Goal: Entertainment & Leisure: Consume media (video, audio)

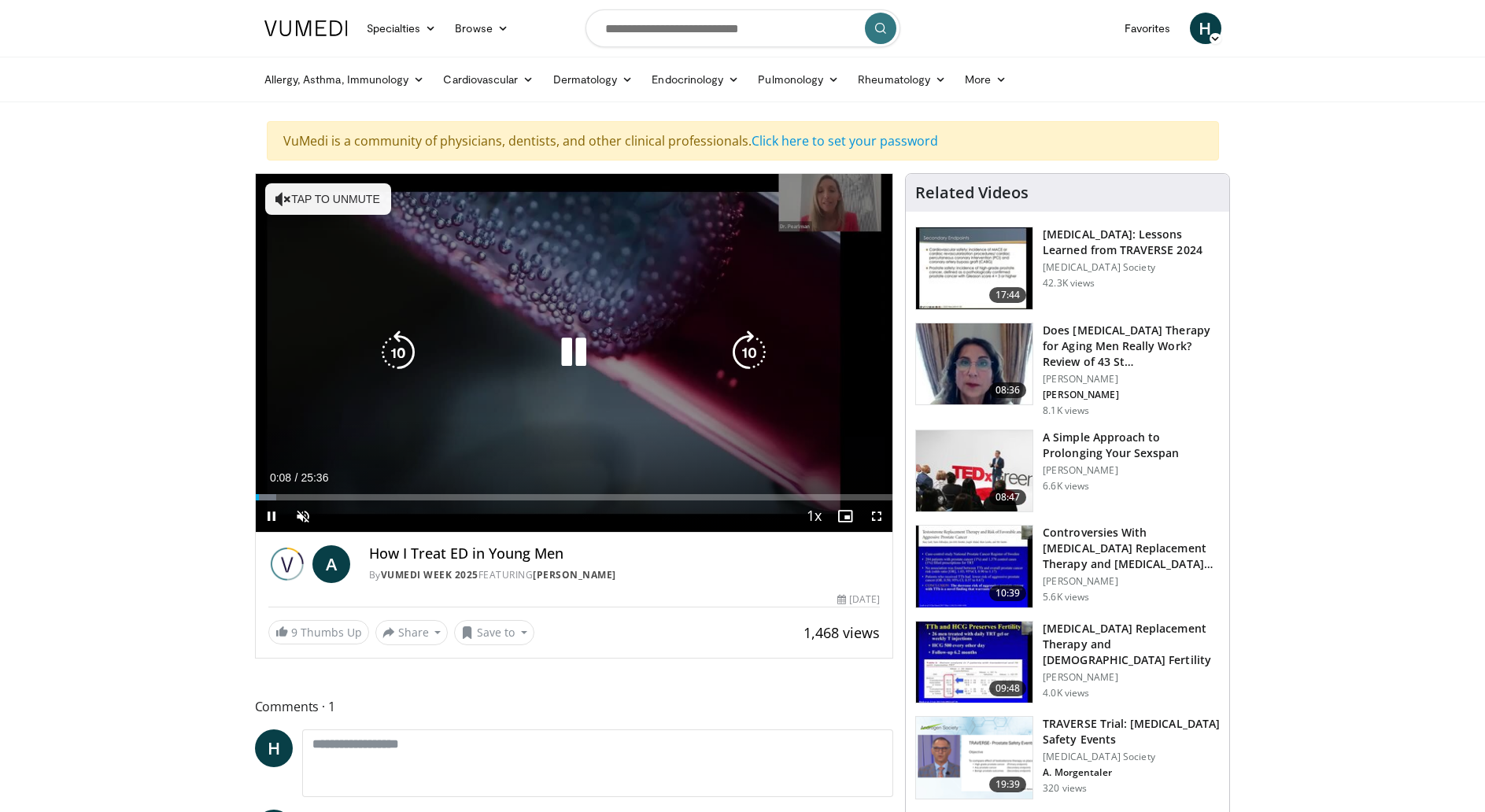
click at [536, 388] on div "10 seconds Tap to unmute" at bounding box center [575, 353] width 638 height 358
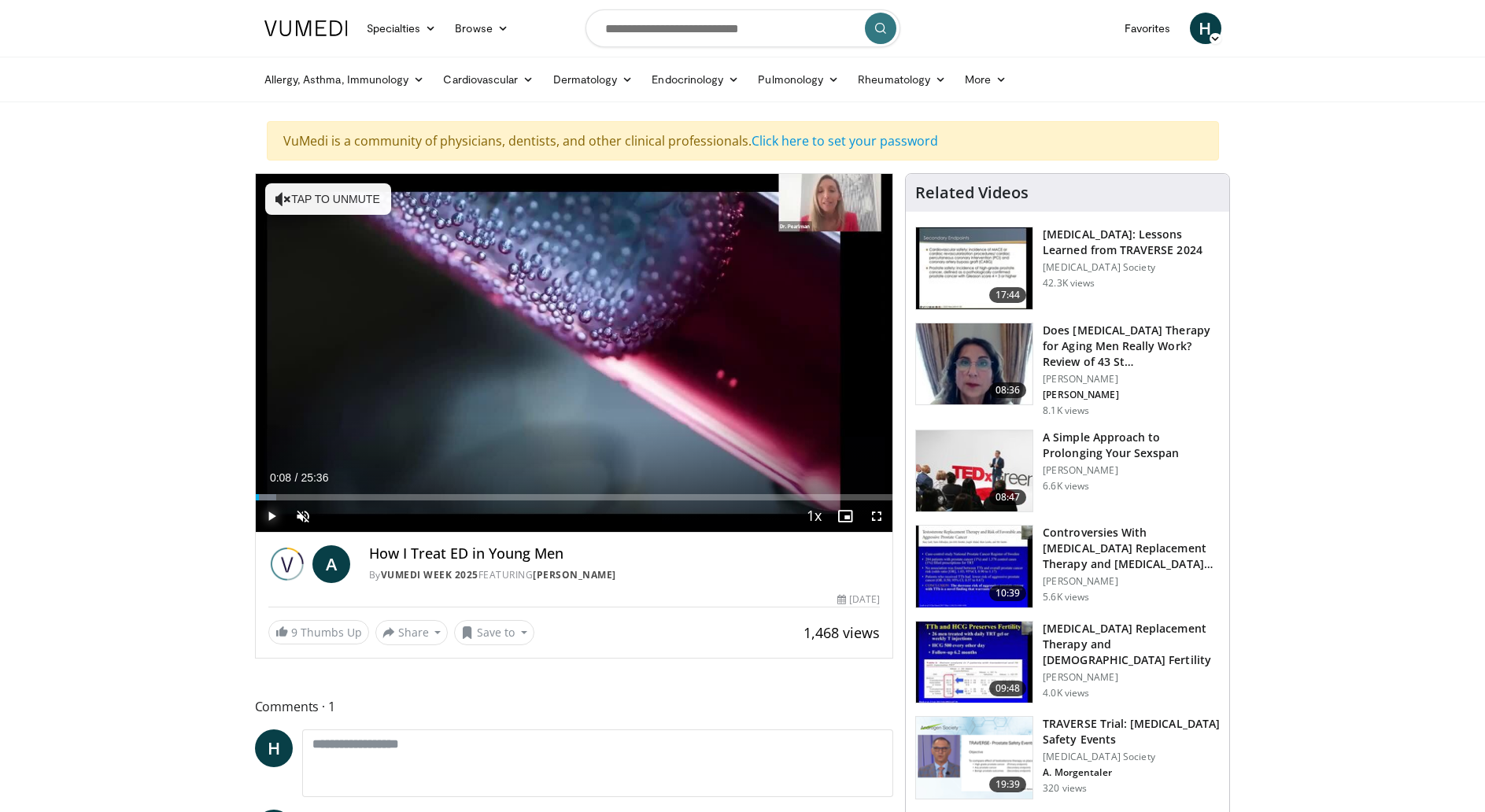
click at [271, 517] on span "Video Player" at bounding box center [271, 516] width 31 height 31
drag, startPoint x: 261, startPoint y: 498, endPoint x: 308, endPoint y: 502, distance: 47.2
click at [308, 502] on div "Current Time 1:00 / Duration 25:36 Play Skip Backward Skip Forward Unmute Loade…" at bounding box center [575, 516] width 638 height 31
drag, startPoint x: 306, startPoint y: 496, endPoint x: 377, endPoint y: 501, distance: 71.2
click at [377, 501] on div "Current Time 3:11 / Duration 25:36 Play Skip Backward Skip Forward Unmute 0% Lo…" at bounding box center [575, 516] width 638 height 31
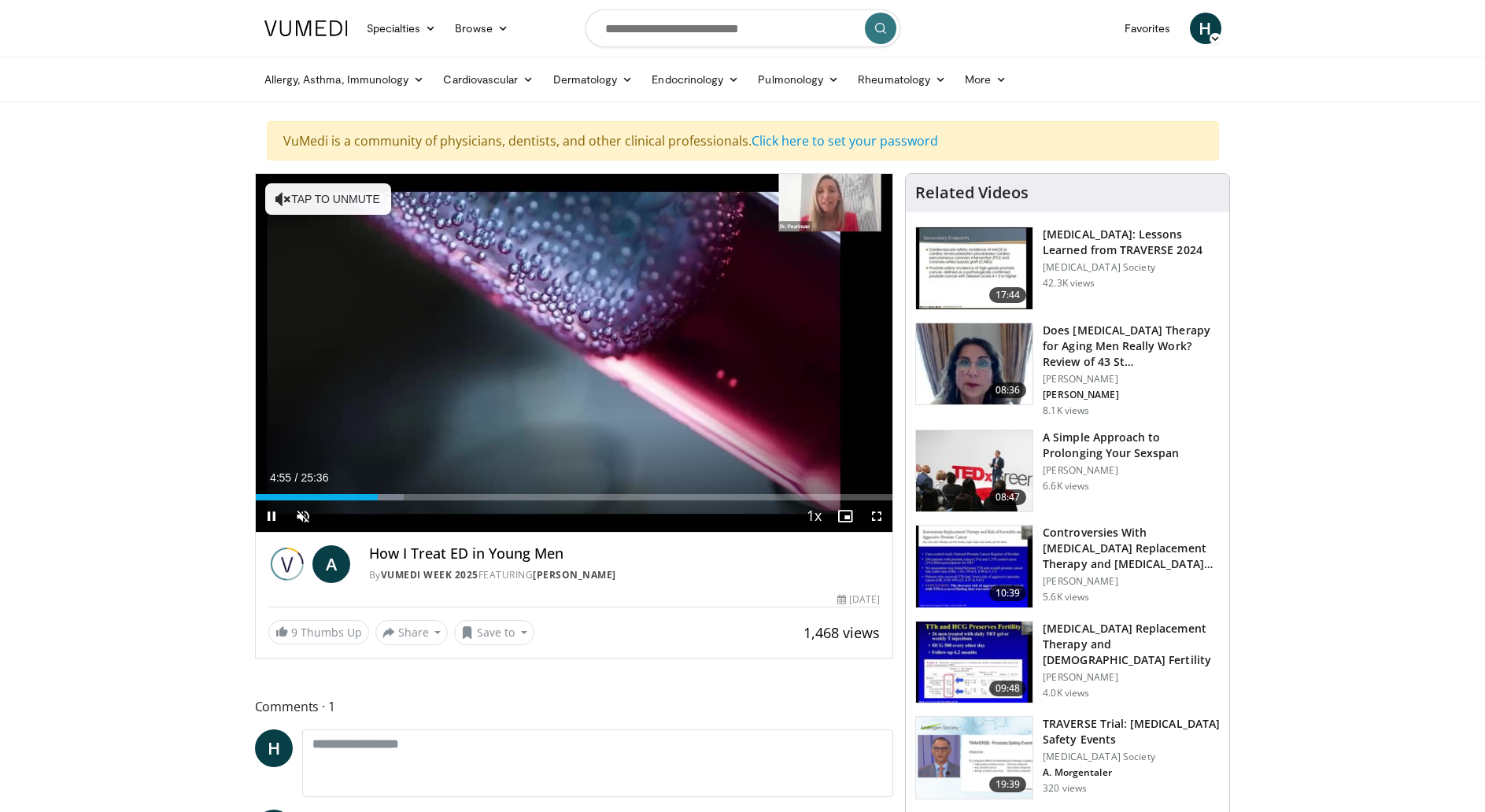
click at [359, 501] on div "Current Time 4:55 / Duration 25:36 Pause Skip Backward Skip Forward Unmute 0% L…" at bounding box center [575, 516] width 638 height 31
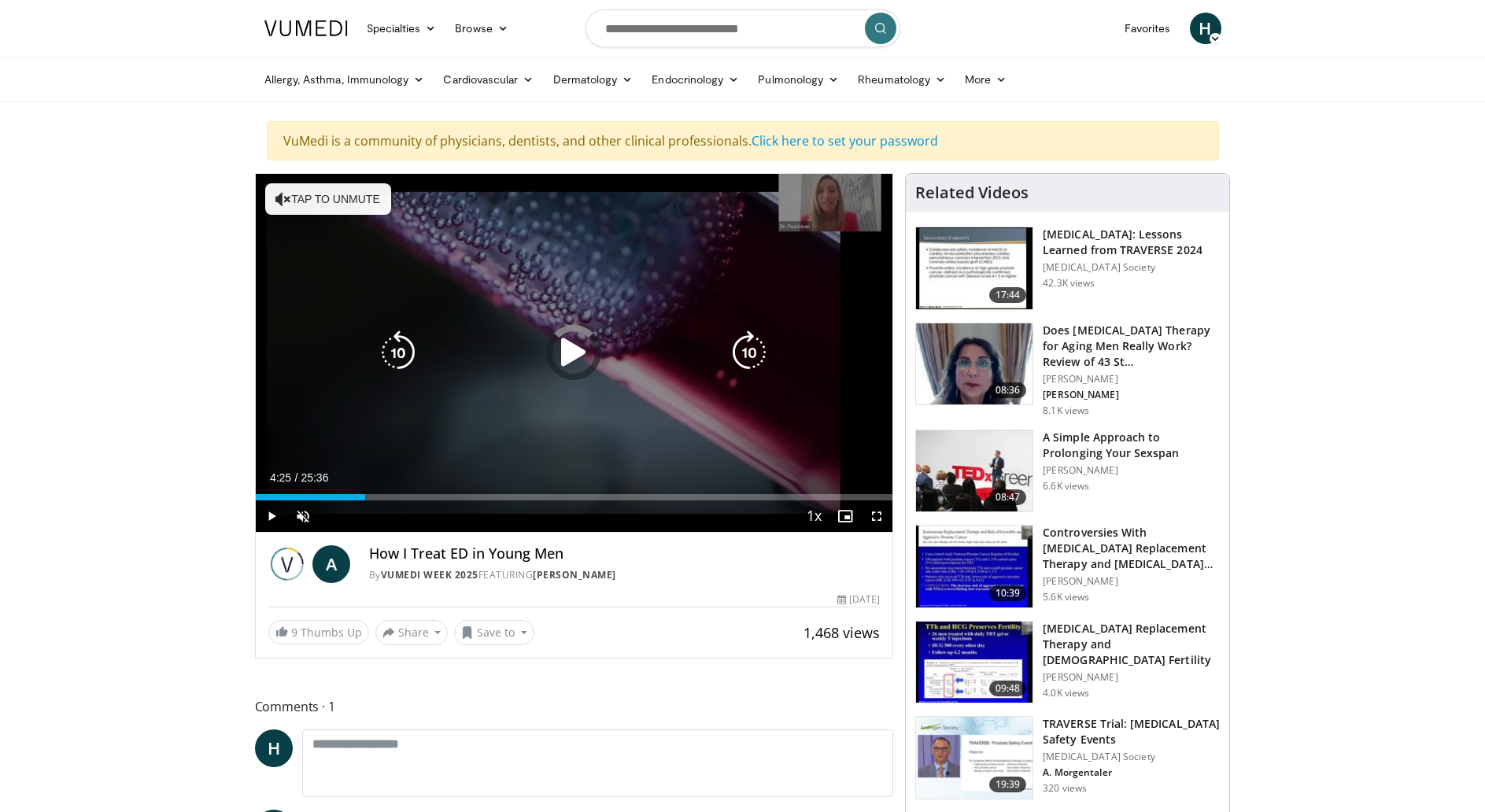
click at [365, 499] on div "04:56" at bounding box center [311, 497] width 110 height 7
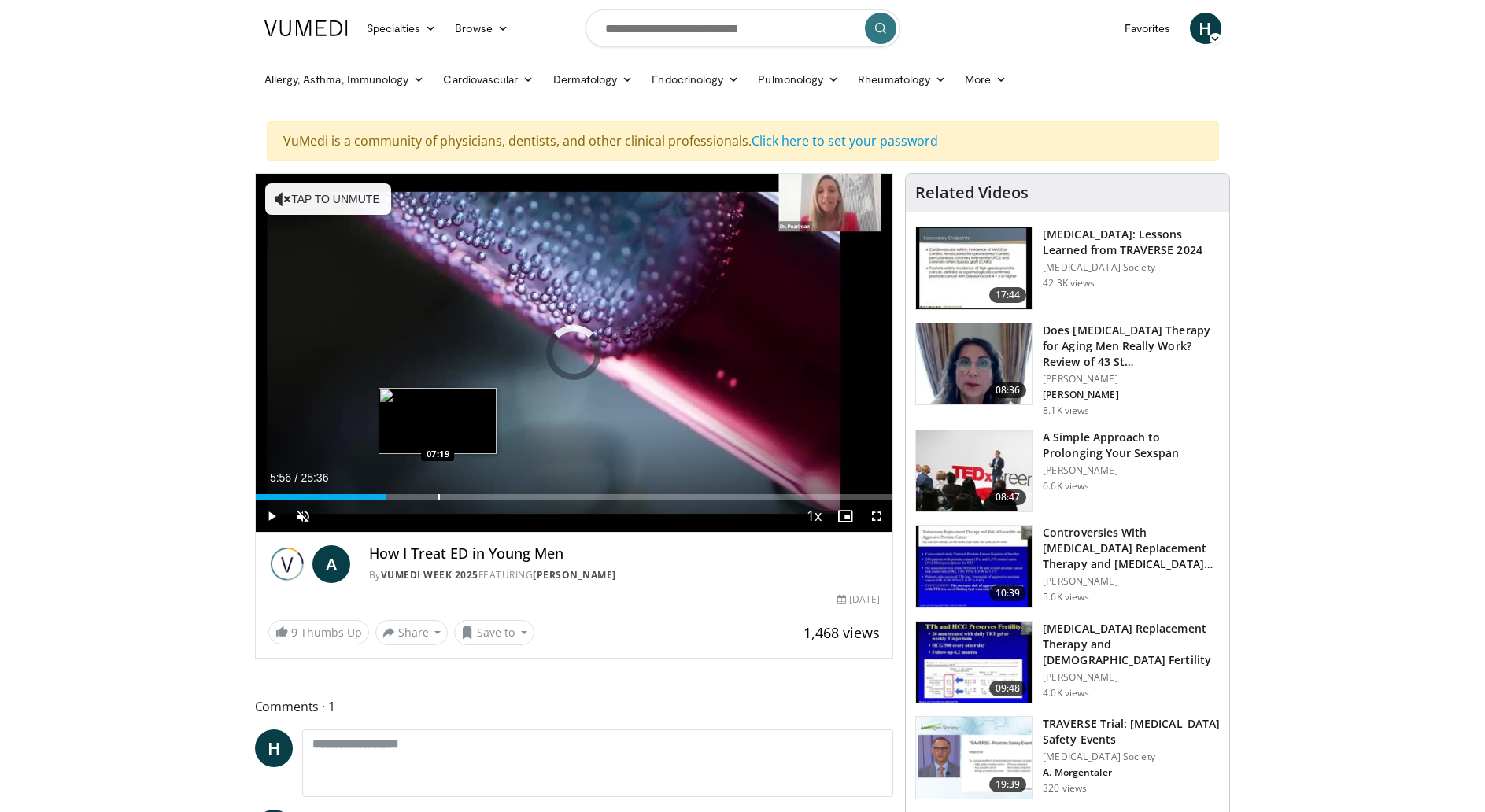
drag, startPoint x: 365, startPoint y: 499, endPoint x: 438, endPoint y: 499, distance: 73.0
click at [438, 499] on div "Loaded : 0.00% 07:18 07:19" at bounding box center [575, 497] width 638 height 7
drag, startPoint x: 436, startPoint y: 499, endPoint x: 485, endPoint y: 496, distance: 49.1
click at [486, 496] on div "Progress Bar" at bounding box center [487, 497] width 2 height 7
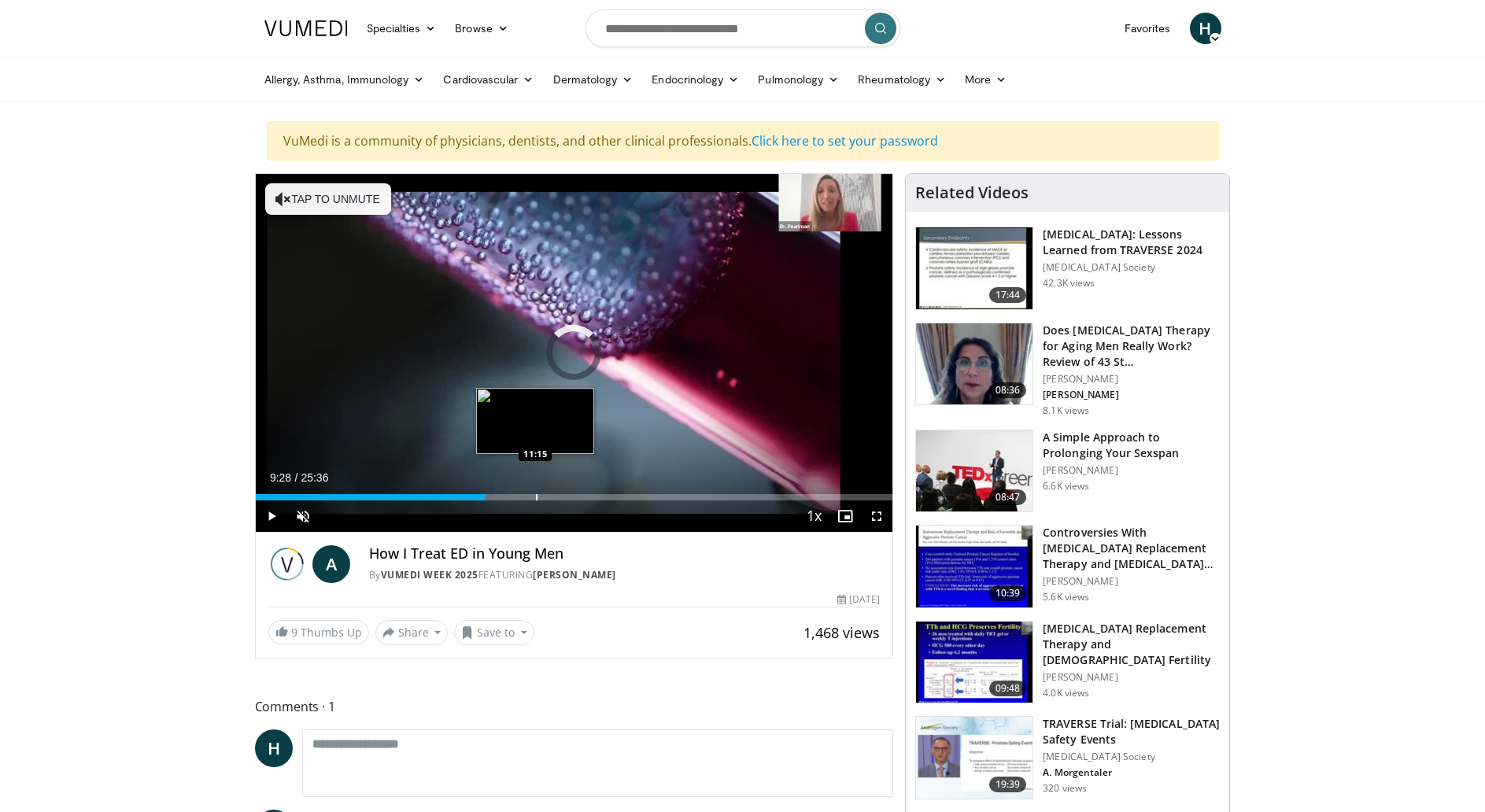
drag, startPoint x: 484, startPoint y: 497, endPoint x: 535, endPoint y: 497, distance: 51.0
click at [535, 497] on div "Loaded : 0.00% 11:13 11:15" at bounding box center [575, 497] width 638 height 7
drag, startPoint x: 535, startPoint y: 496, endPoint x: 573, endPoint y: 499, distance: 38.1
click at [574, 499] on div "Progress Bar" at bounding box center [575, 497] width 2 height 7
drag, startPoint x: 573, startPoint y: 496, endPoint x: 625, endPoint y: 502, distance: 52.3
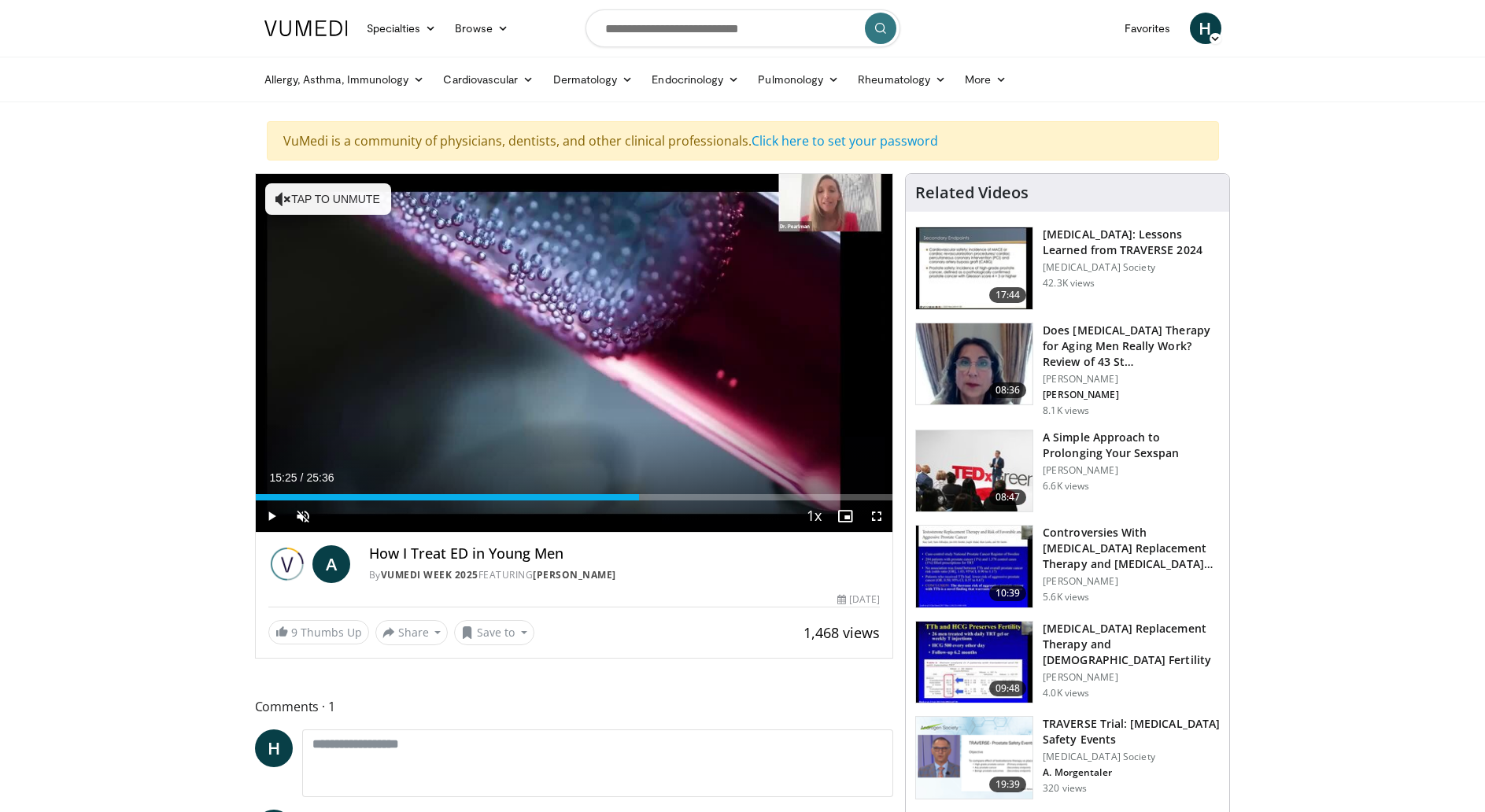
click at [625, 502] on div "Current Time 15:25 / Duration 25:36 Play Skip Backward Skip Forward Unmute 0% L…" at bounding box center [575, 516] width 638 height 31
drag, startPoint x: 645, startPoint y: 495, endPoint x: 624, endPoint y: 499, distance: 21.4
click at [625, 499] on div "Progress Bar" at bounding box center [626, 497] width 2 height 7
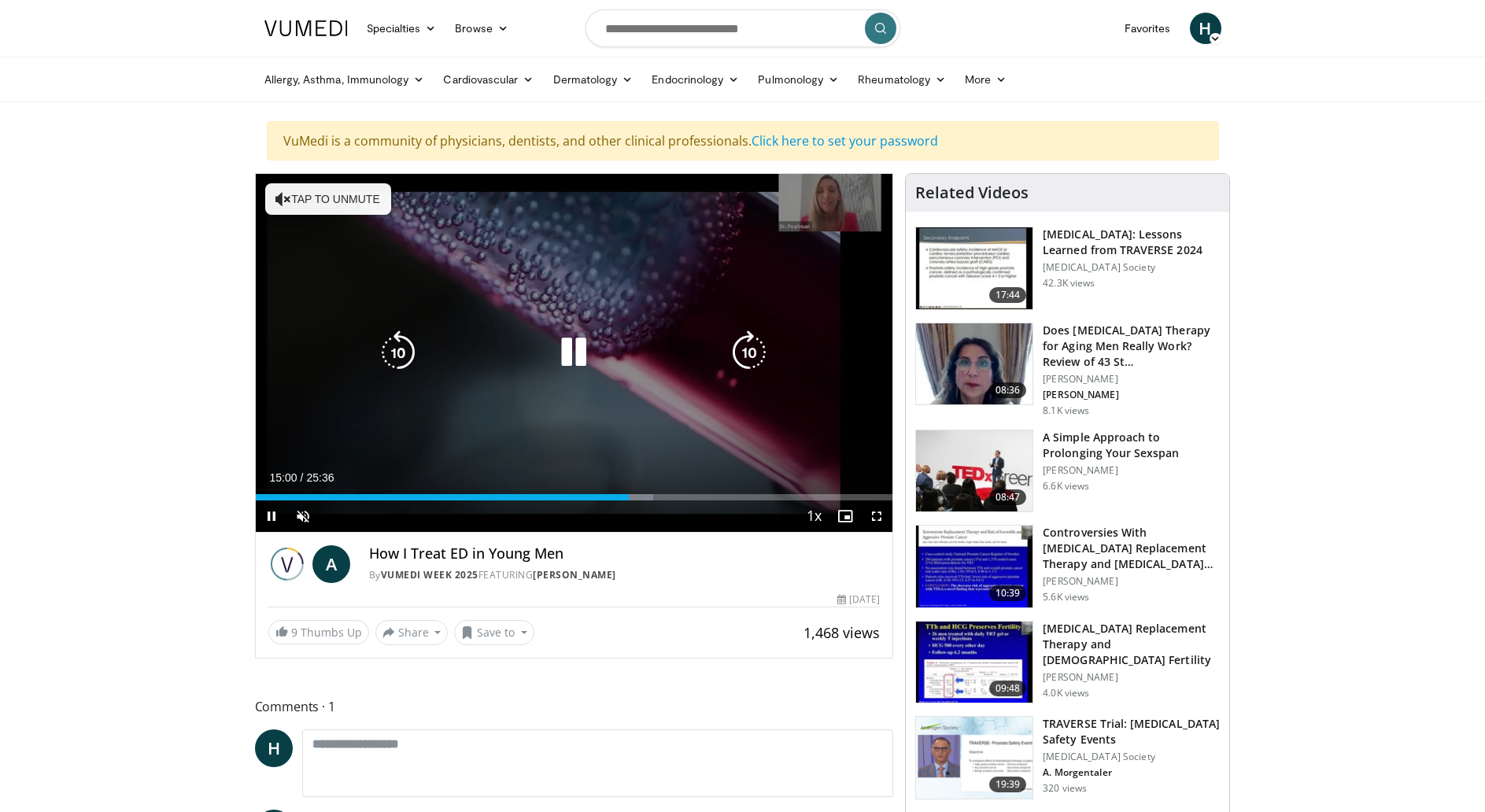
click at [289, 194] on icon "Video Player" at bounding box center [283, 199] width 16 height 16
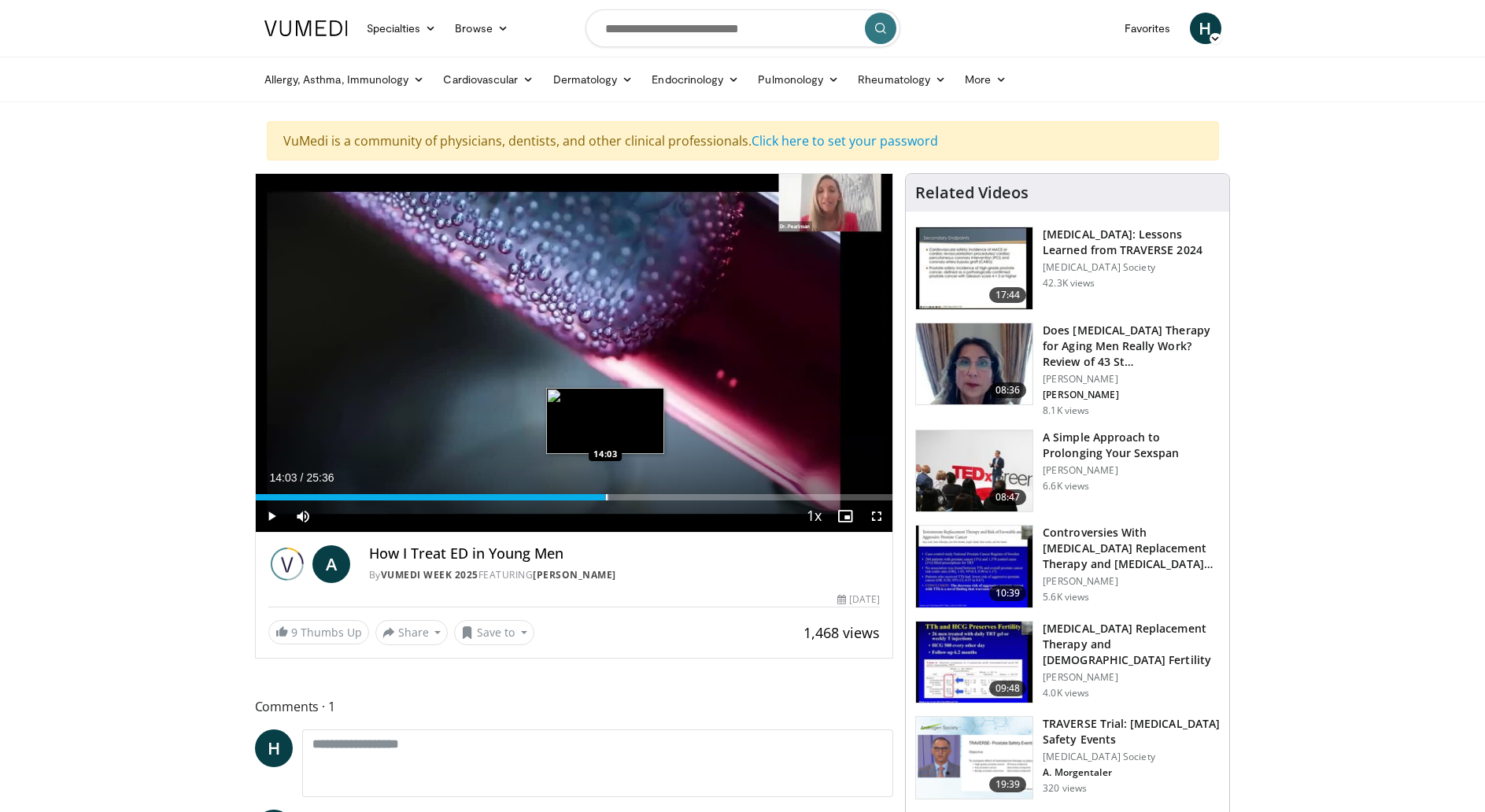
drag, startPoint x: 652, startPoint y: 499, endPoint x: 605, endPoint y: 499, distance: 47.0
click at [606, 499] on div "Progress Bar" at bounding box center [607, 497] width 2 height 7
drag, startPoint x: 585, startPoint y: 499, endPoint x: 572, endPoint y: 501, distance: 13.2
click at [572, 501] on div "Current Time 12:44 / Duration 25:36 Play Skip Backward Skip Forward Mute 51% Lo…" at bounding box center [575, 516] width 638 height 31
click at [273, 518] on span "Video Player" at bounding box center [271, 516] width 31 height 31
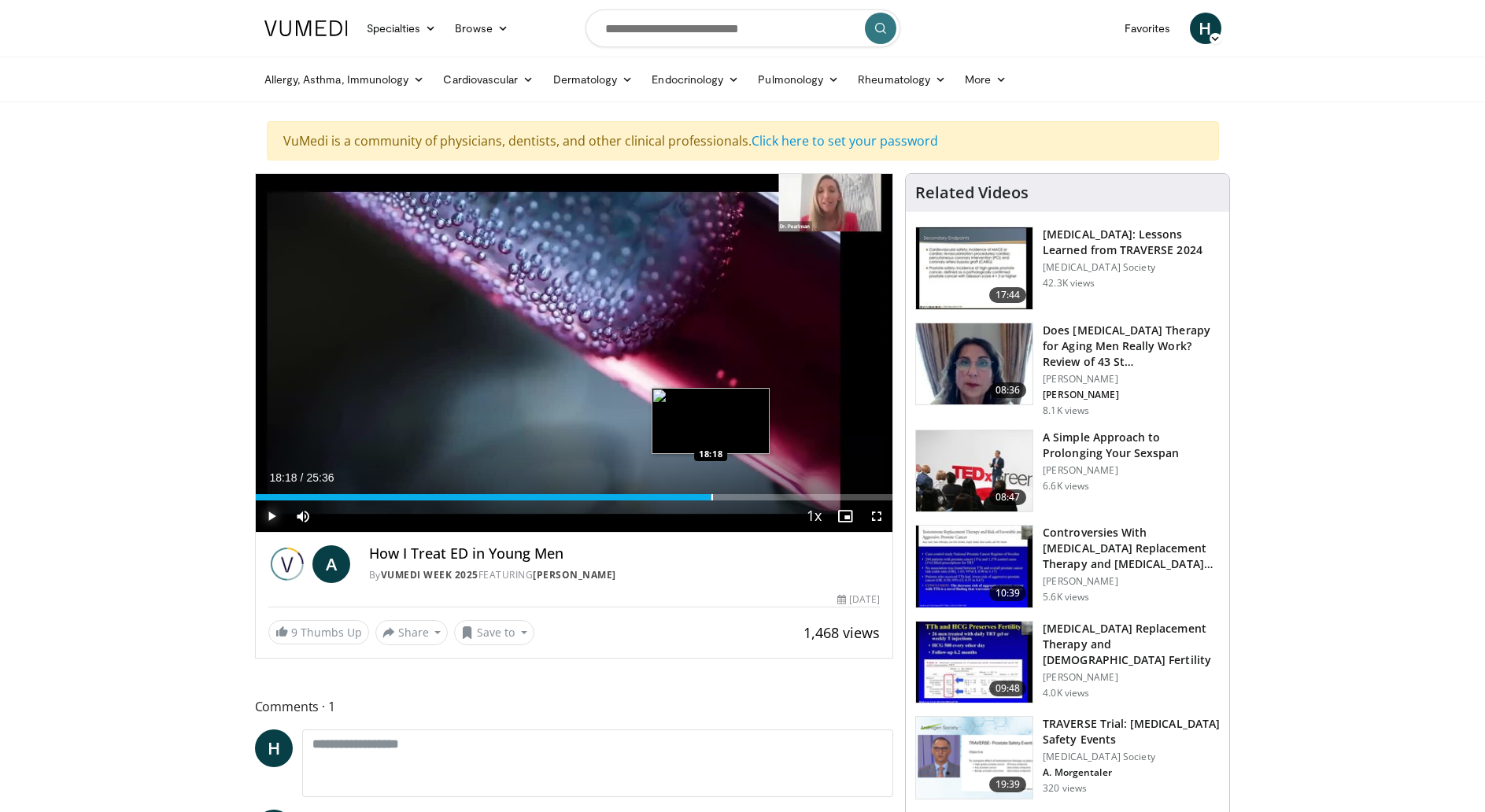
drag, startPoint x: 731, startPoint y: 500, endPoint x: 711, endPoint y: 499, distance: 20.0
click at [711, 499] on div "Loaded : 71.67% 18:19 18:18" at bounding box center [575, 497] width 638 height 7
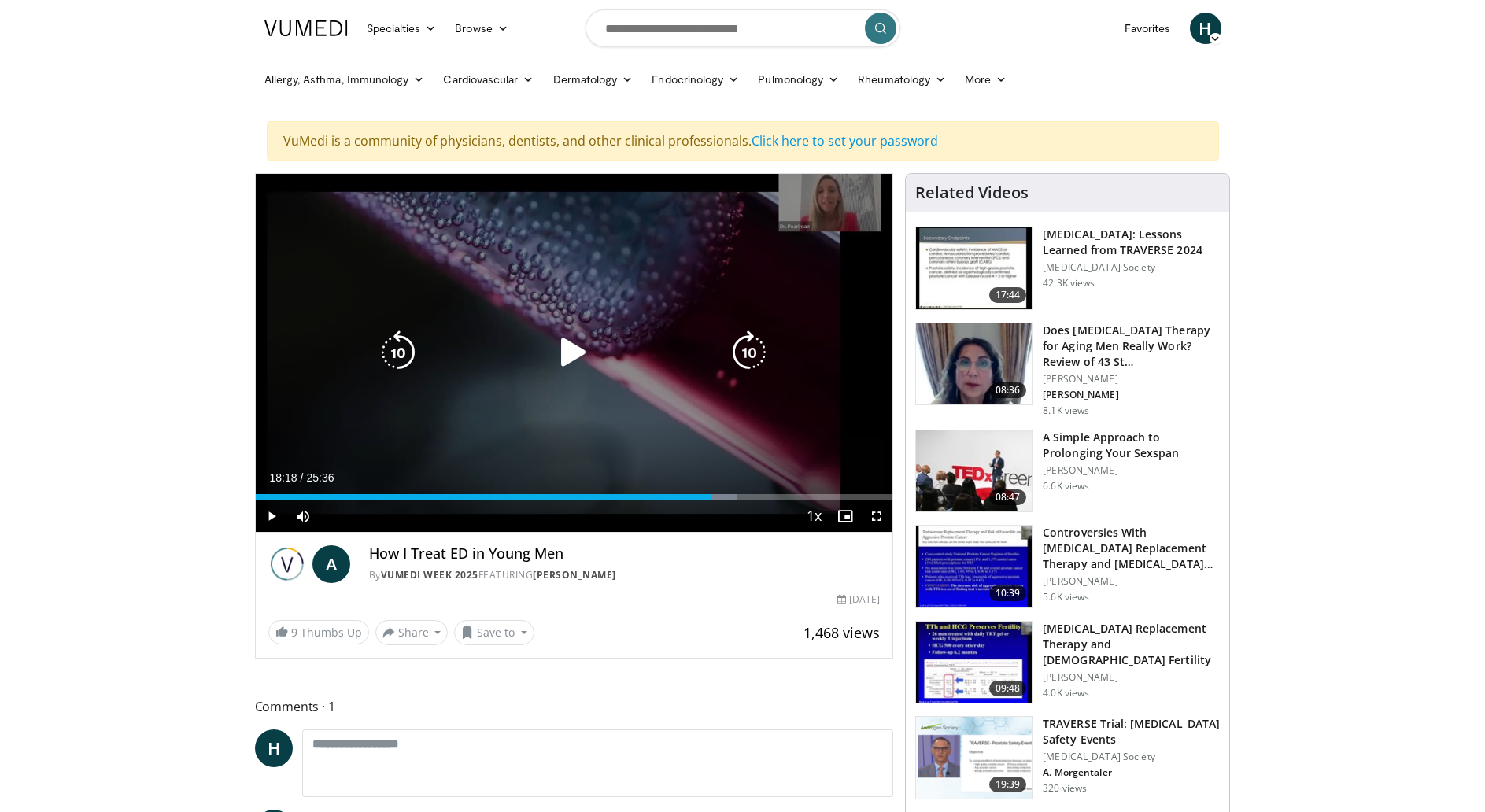
click at [568, 351] on icon "Video Player" at bounding box center [573, 352] width 44 height 44
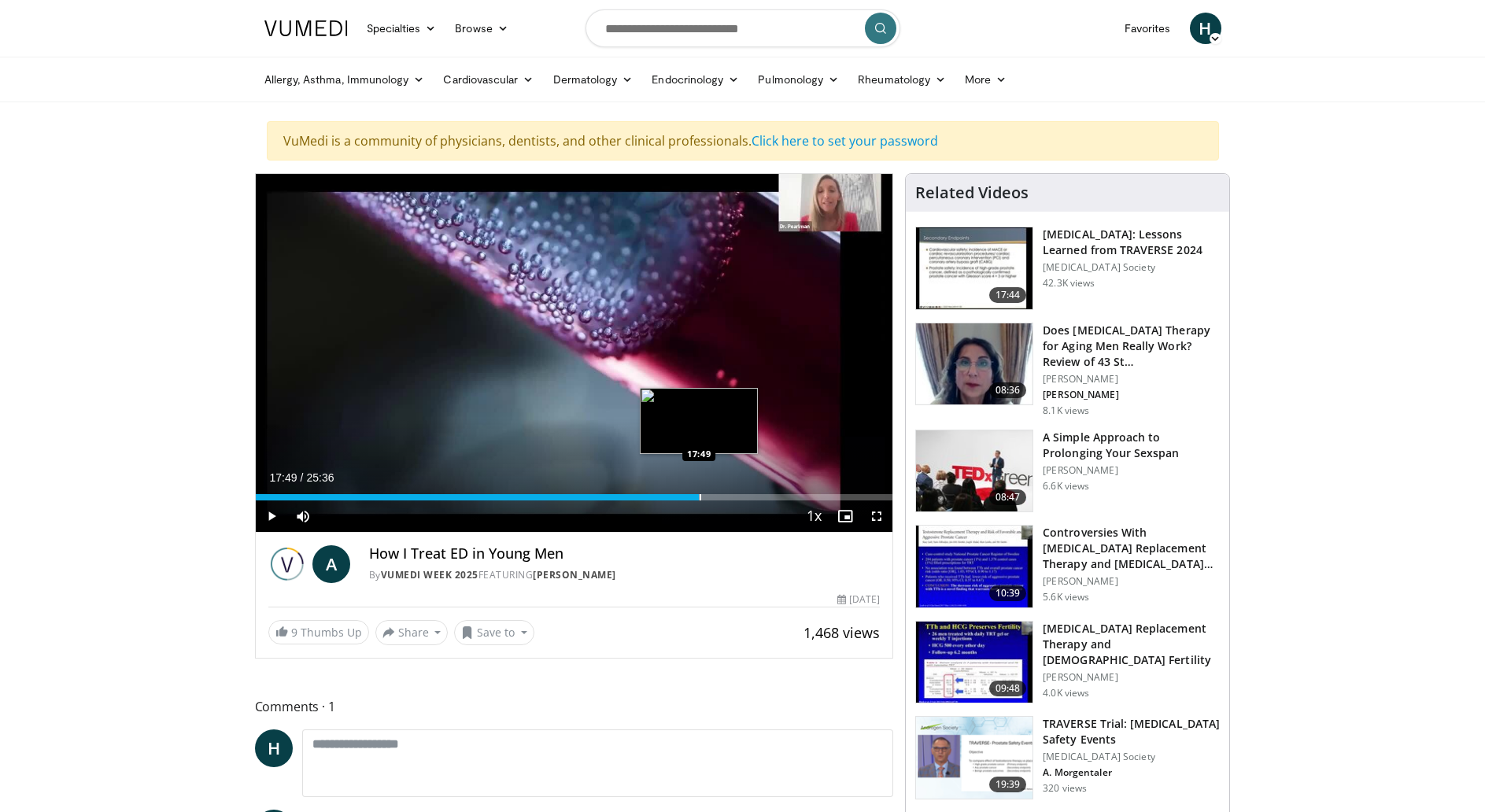
drag, startPoint x: 747, startPoint y: 496, endPoint x: 699, endPoint y: 496, distance: 48.0
click at [700, 496] on div "Progress Bar" at bounding box center [701, 497] width 2 height 7
drag, startPoint x: 699, startPoint y: 499, endPoint x: 678, endPoint y: 498, distance: 21.0
click at [678, 498] on div "Loaded : 66.51% 17:02 17:00" at bounding box center [575, 497] width 638 height 7
